Goal: Information Seeking & Learning: Learn about a topic

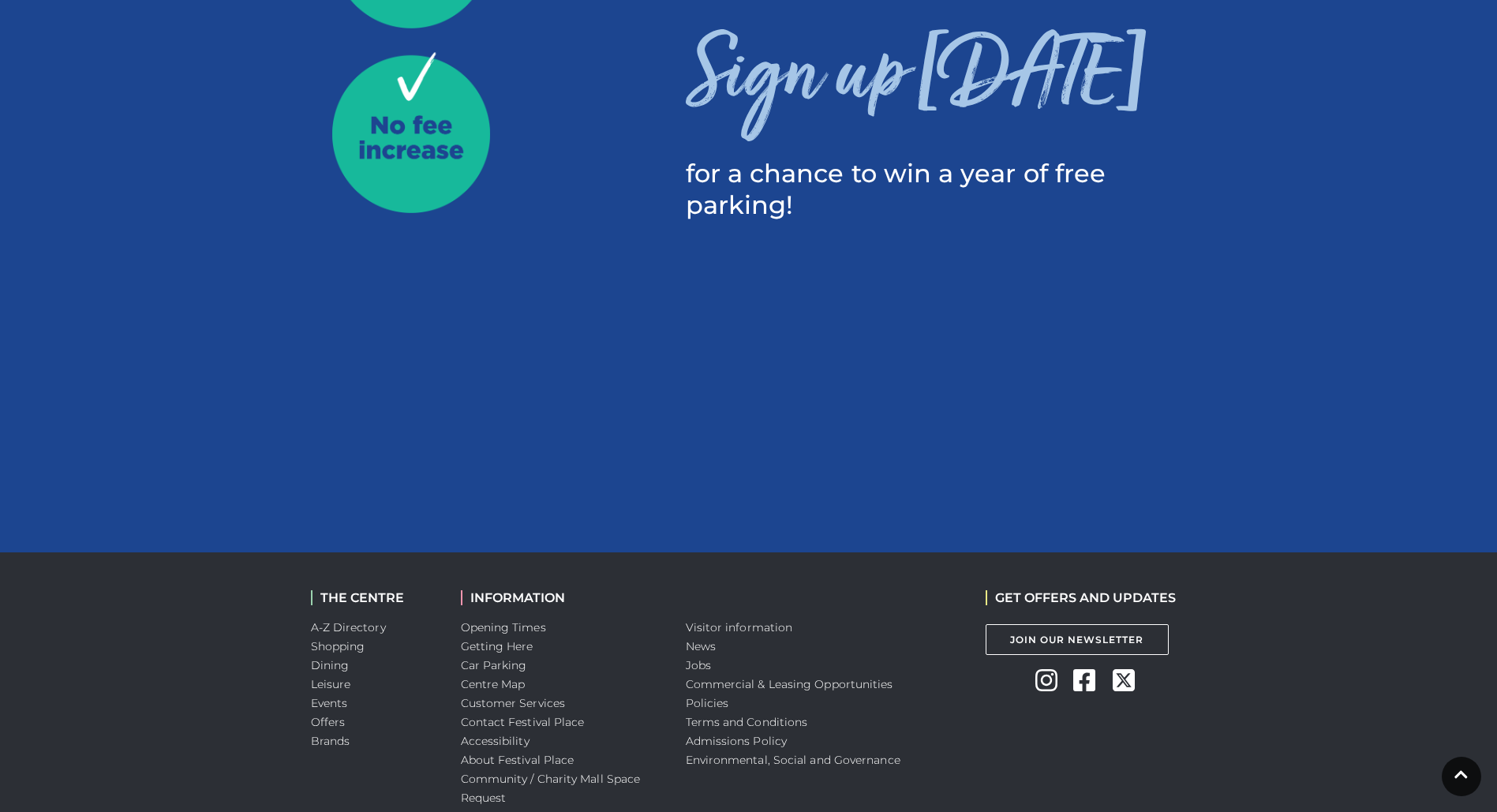
scroll to position [1502, 0]
click at [892, 44] on h3 "Sign up today" at bounding box center [935, 78] width 501 height 126
click at [888, 74] on h3 "Sign up today" at bounding box center [935, 78] width 501 height 126
click at [775, 205] on p "for a chance to win a year of free parking!" at bounding box center [935, 188] width 501 height 63
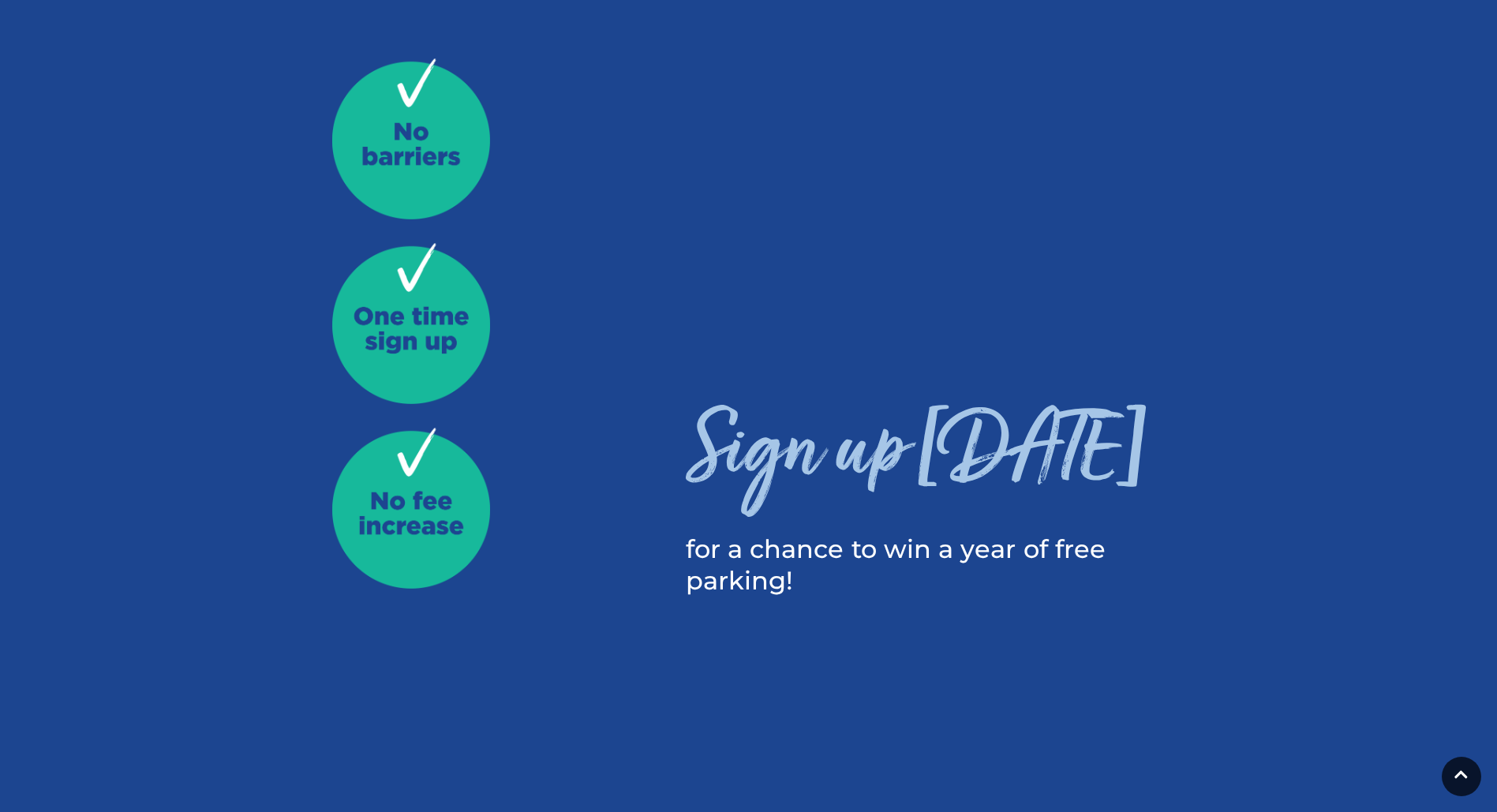
click at [439, 336] on img at bounding box center [411, 335] width 158 height 184
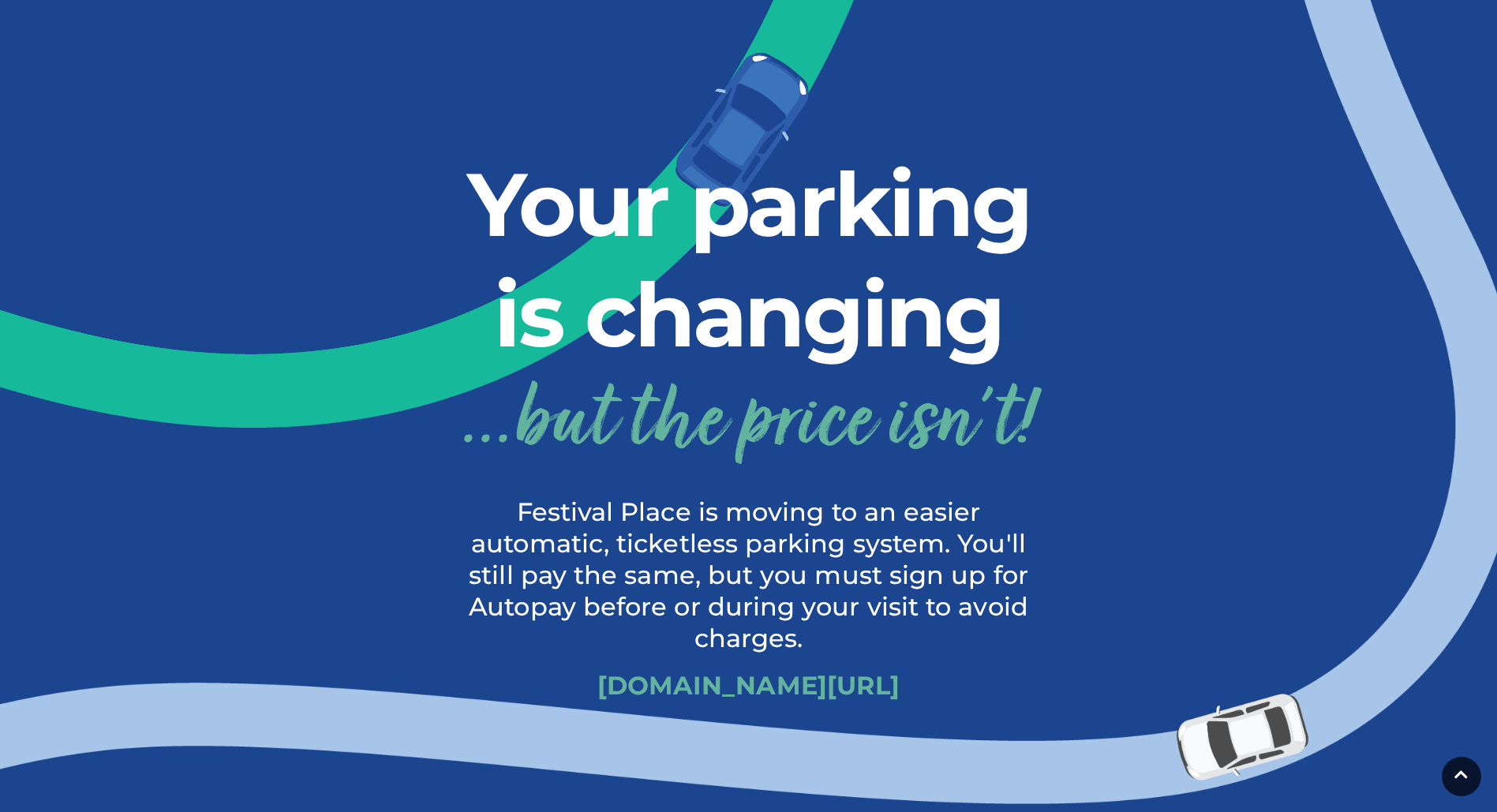
scroll to position [304, 0]
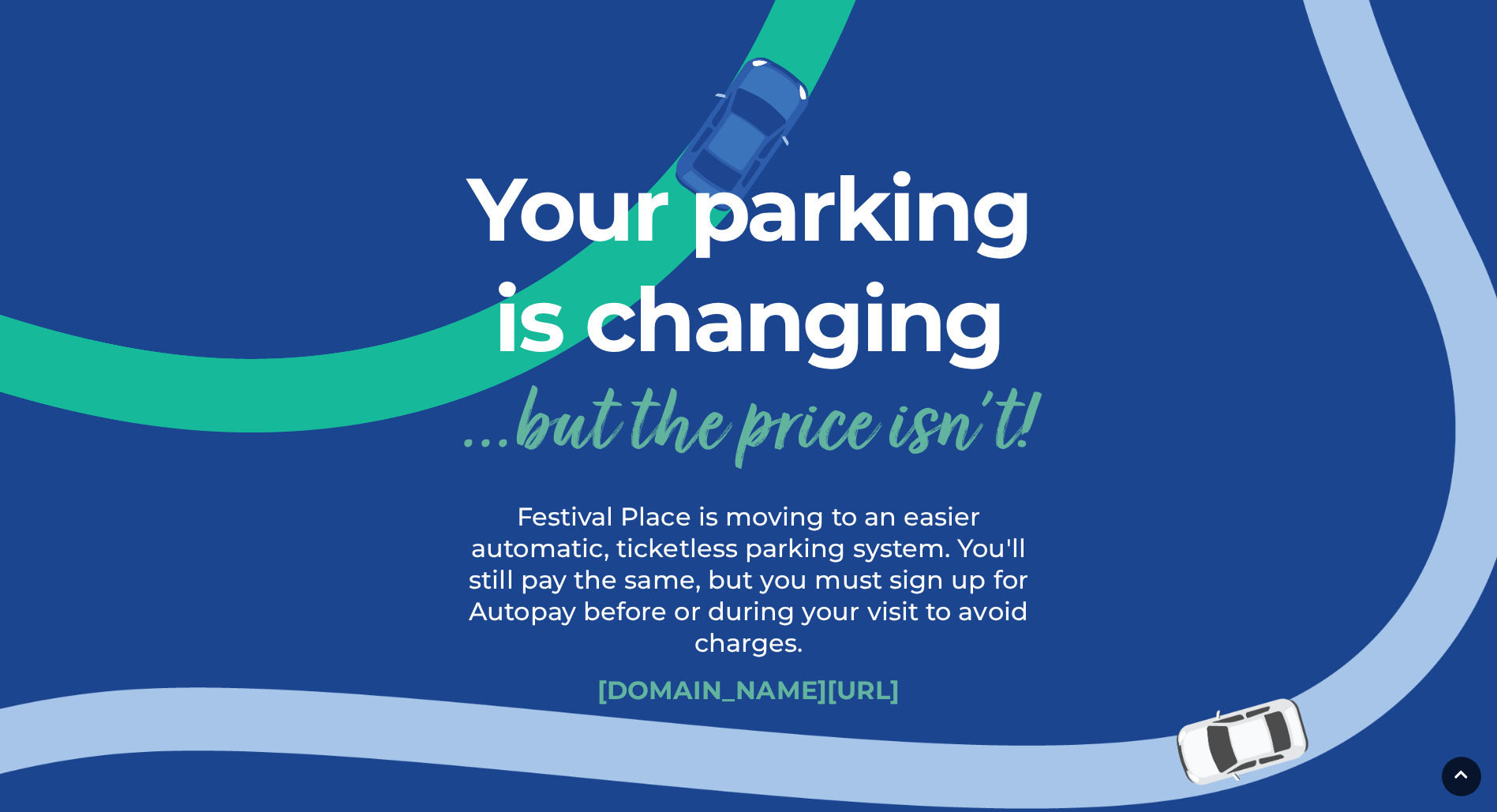
click at [694, 696] on img at bounding box center [778, 224] width 2246 height 1460
drag, startPoint x: 905, startPoint y: 691, endPoint x: 659, endPoint y: 681, distance: 246.2
click at [659, 681] on img at bounding box center [778, 224] width 2246 height 1460
click at [658, 687] on img at bounding box center [778, 224] width 2246 height 1460
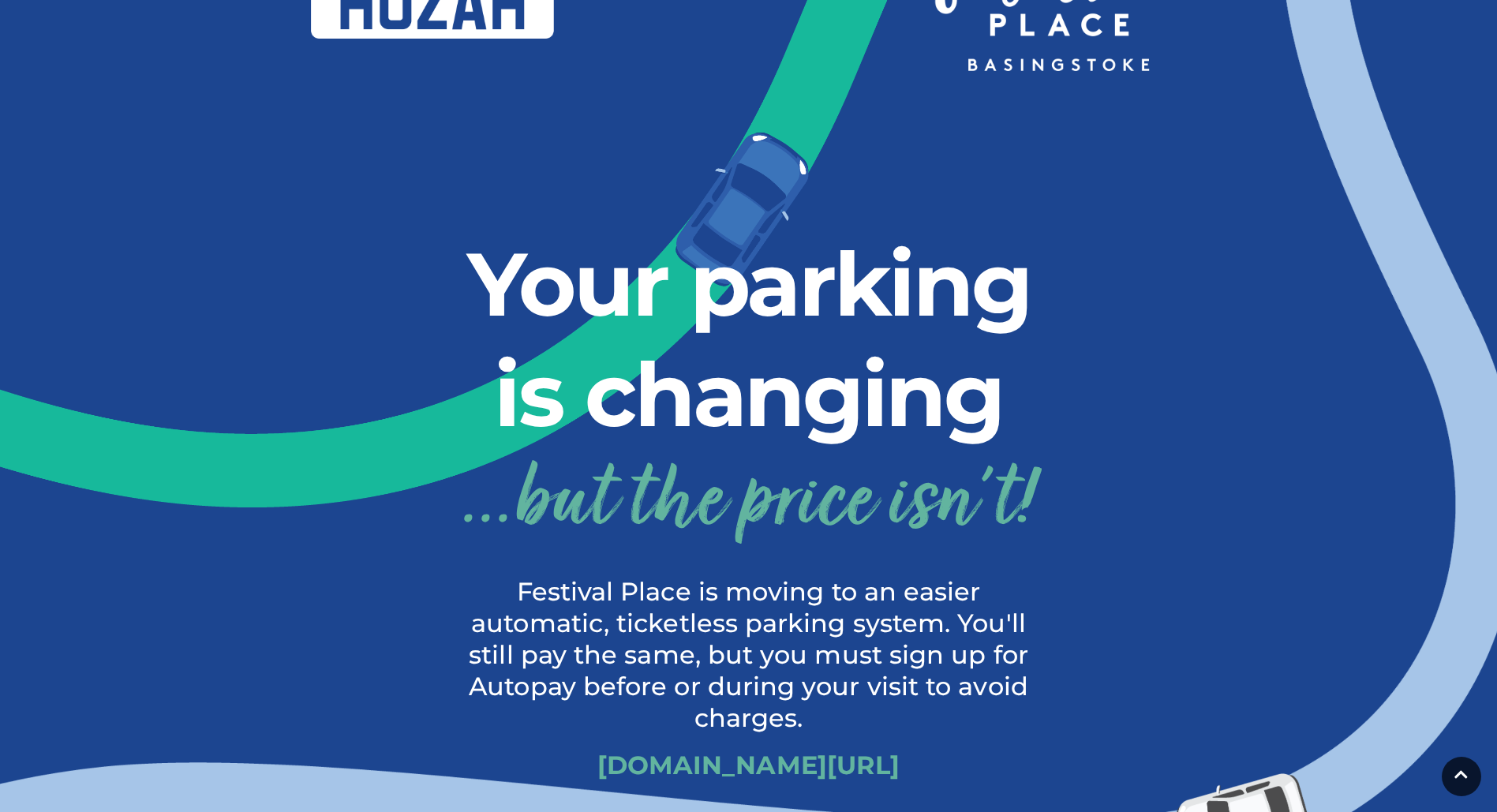
scroll to position [0, 0]
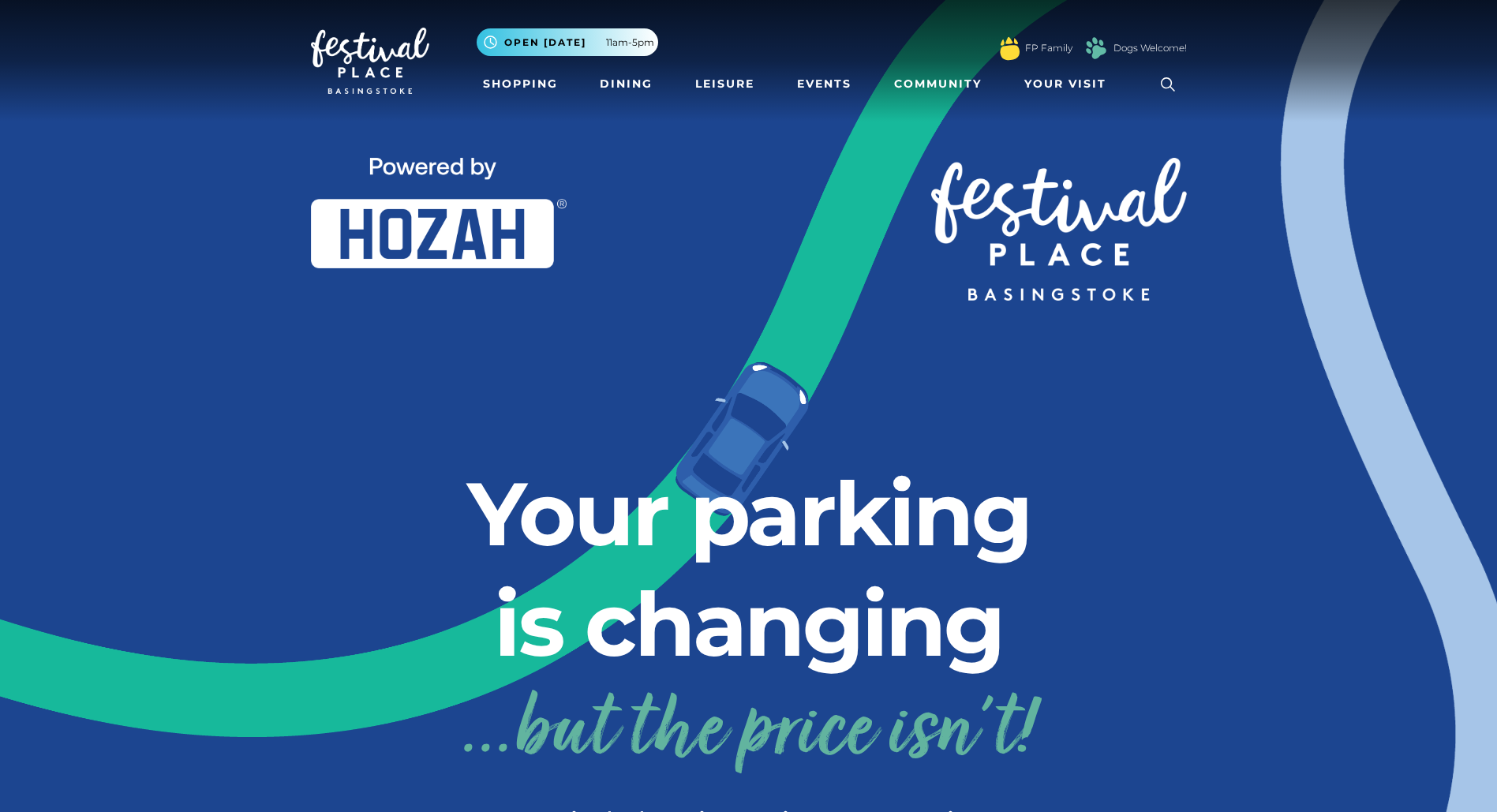
click at [388, 53] on img at bounding box center [370, 61] width 118 height 66
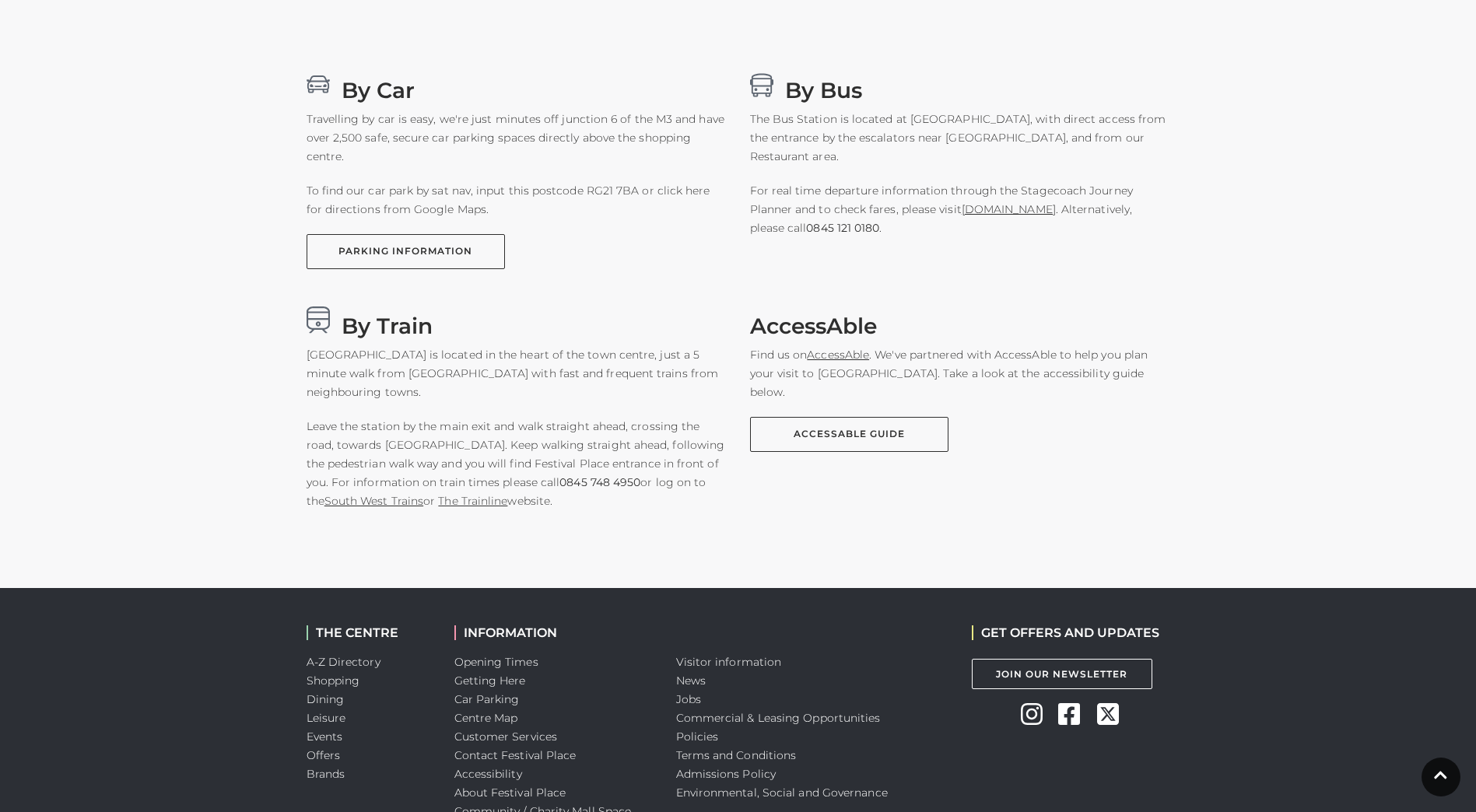
scroll to position [924, 0]
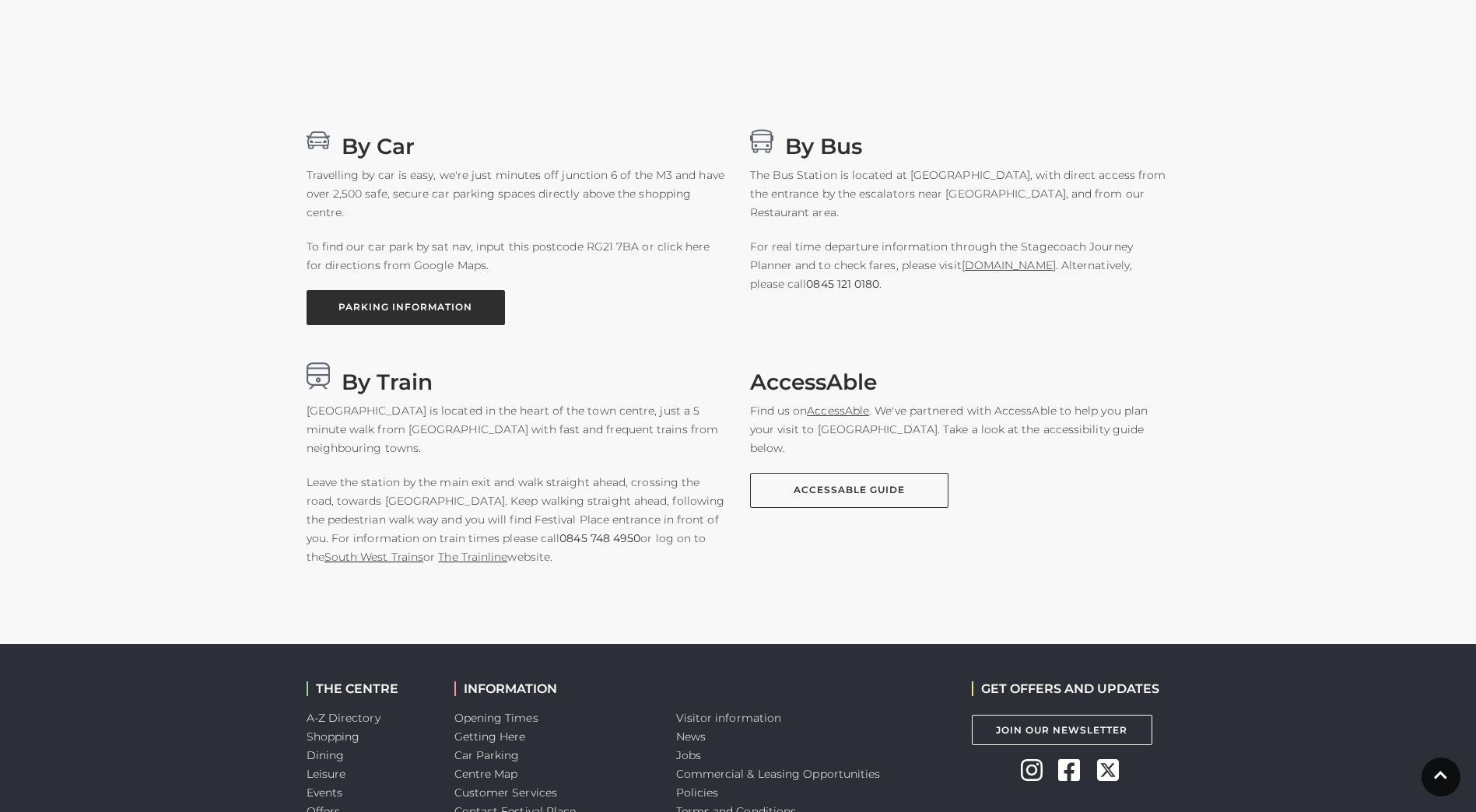
click at [336, 297] on link "PARKING INFORMATION" at bounding box center [405, 308] width 199 height 35
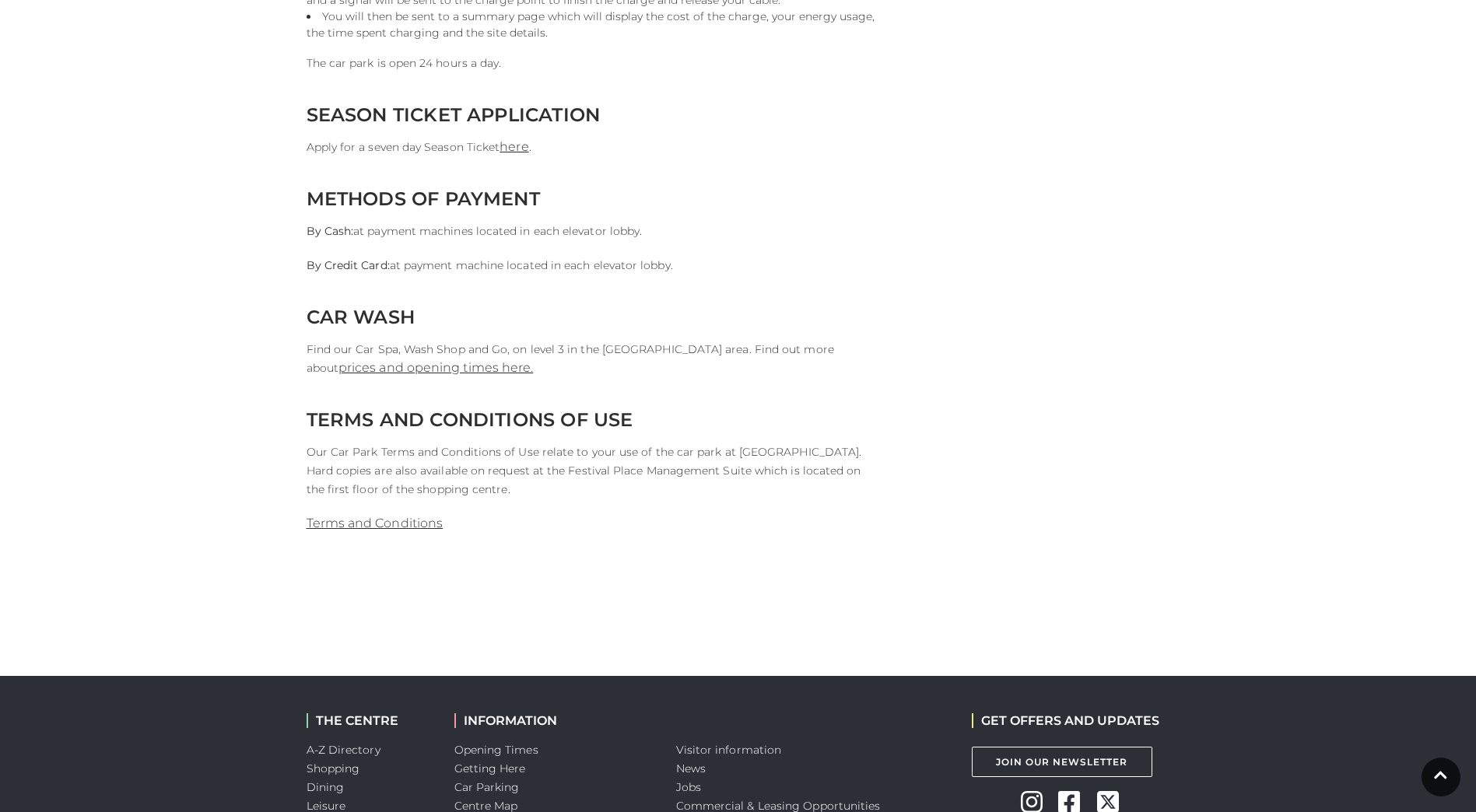
scroll to position [1474, 0]
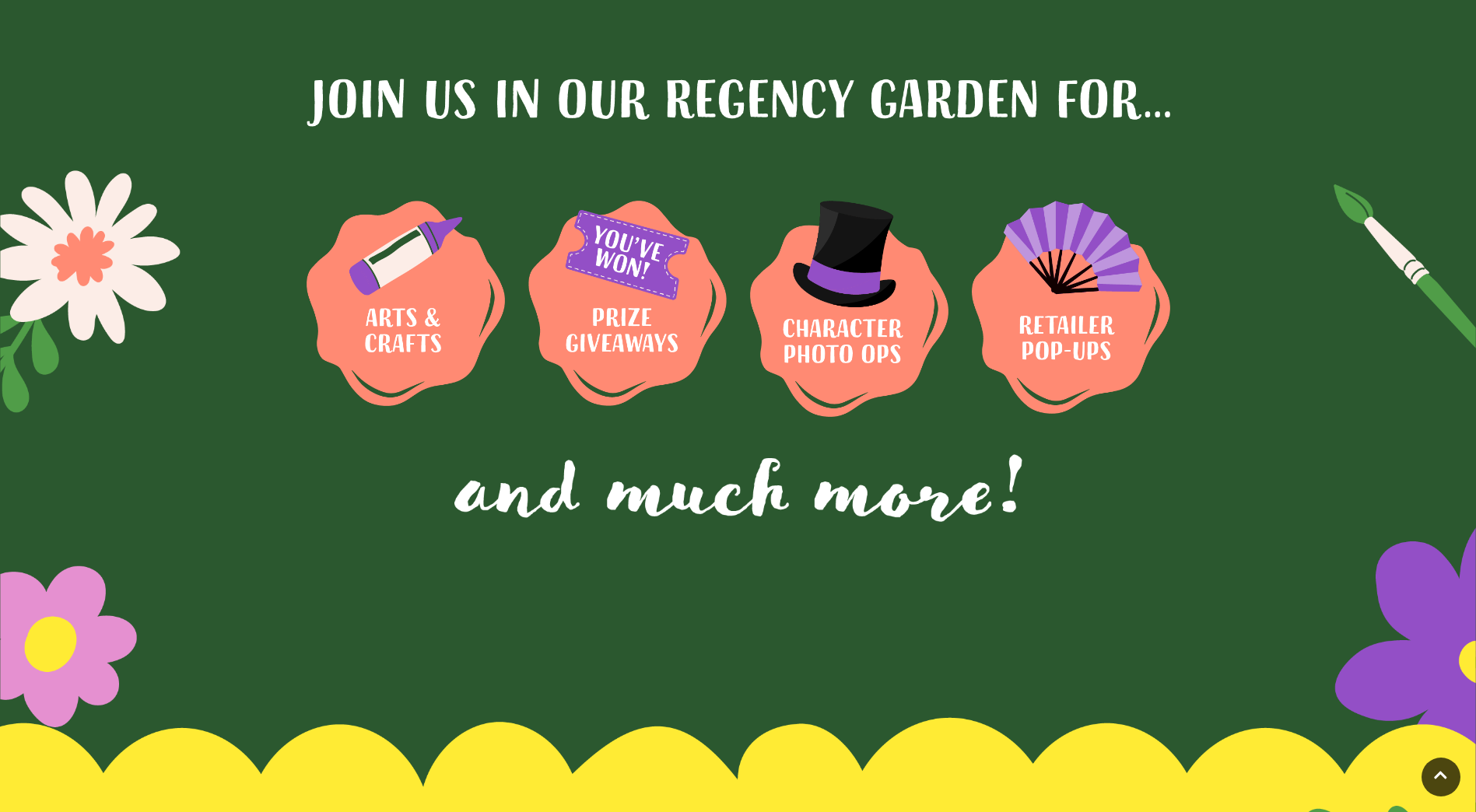
scroll to position [1906, 0]
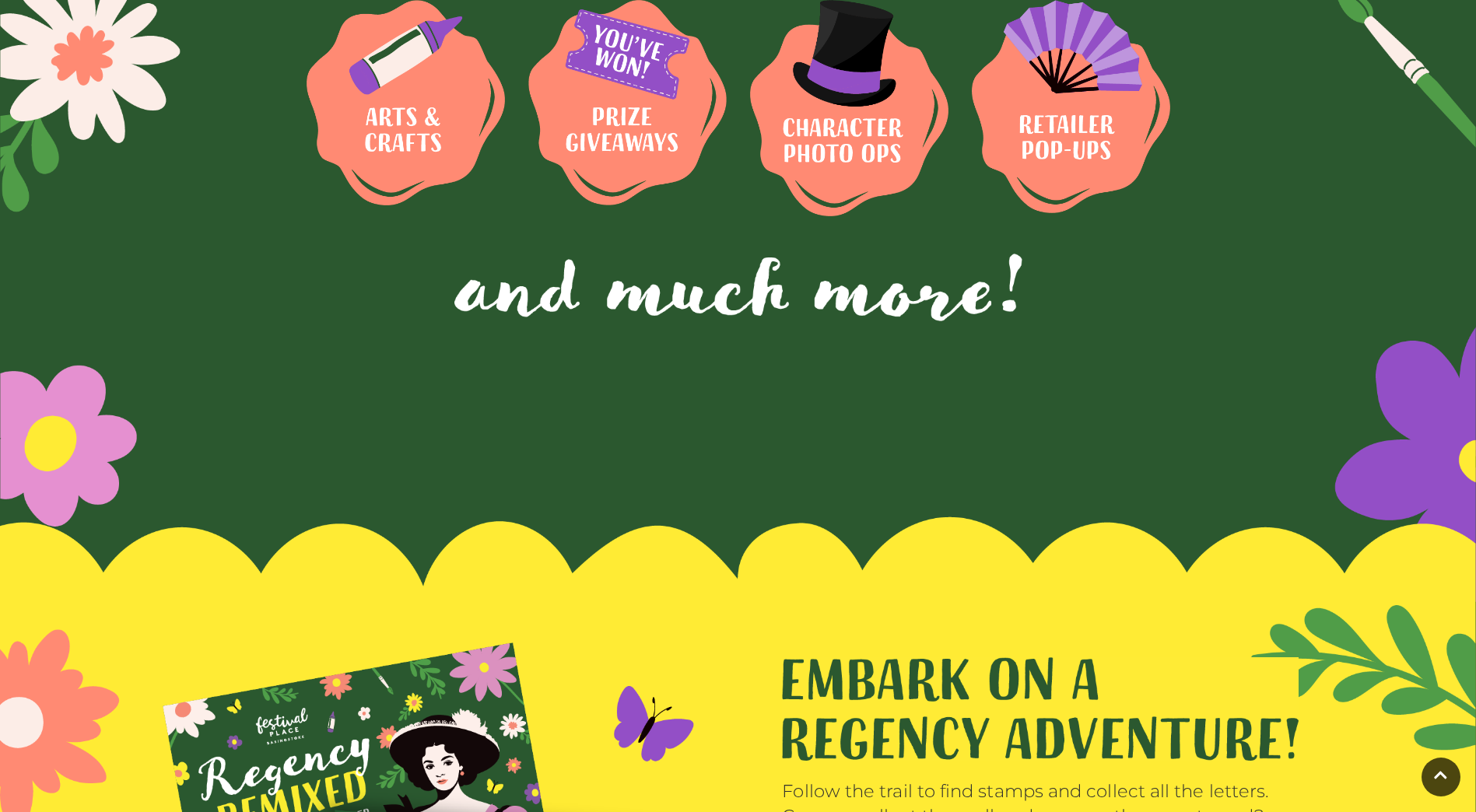
click at [505, 136] on img at bounding box center [405, 103] width 199 height 206
